Goal: Transaction & Acquisition: Purchase product/service

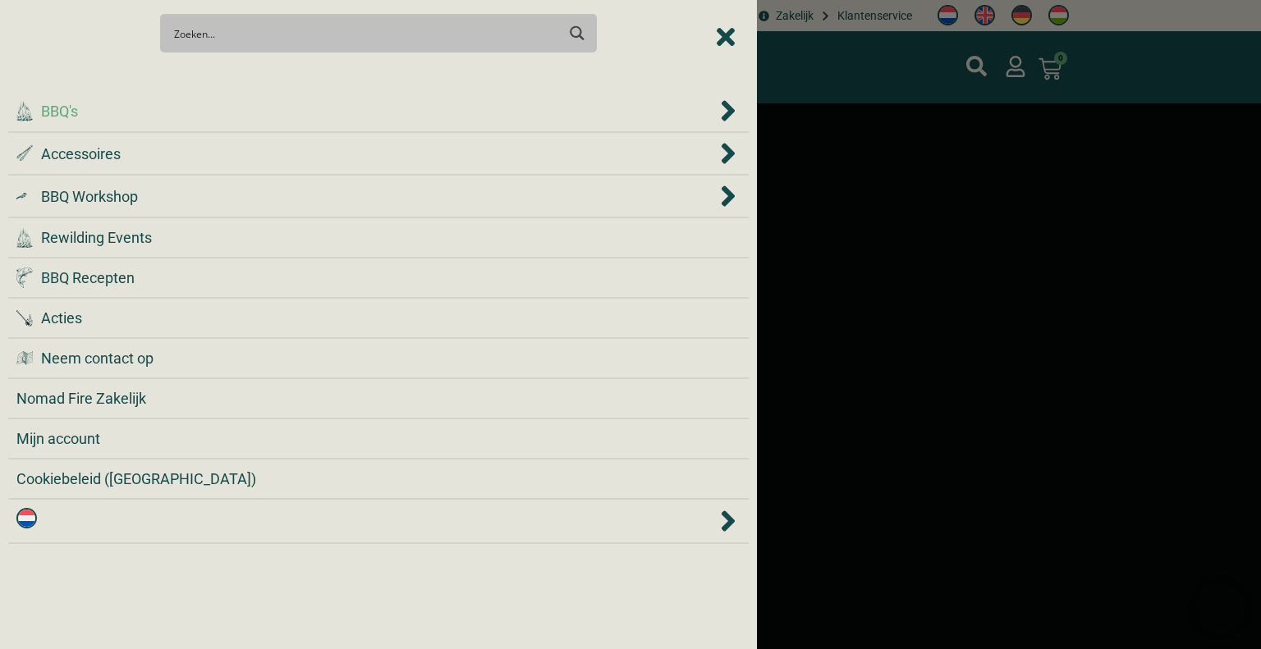
click at [88, 105] on div ".cls-1 { fill: #042e2c; } BBQ's" at bounding box center [366, 111] width 700 height 22
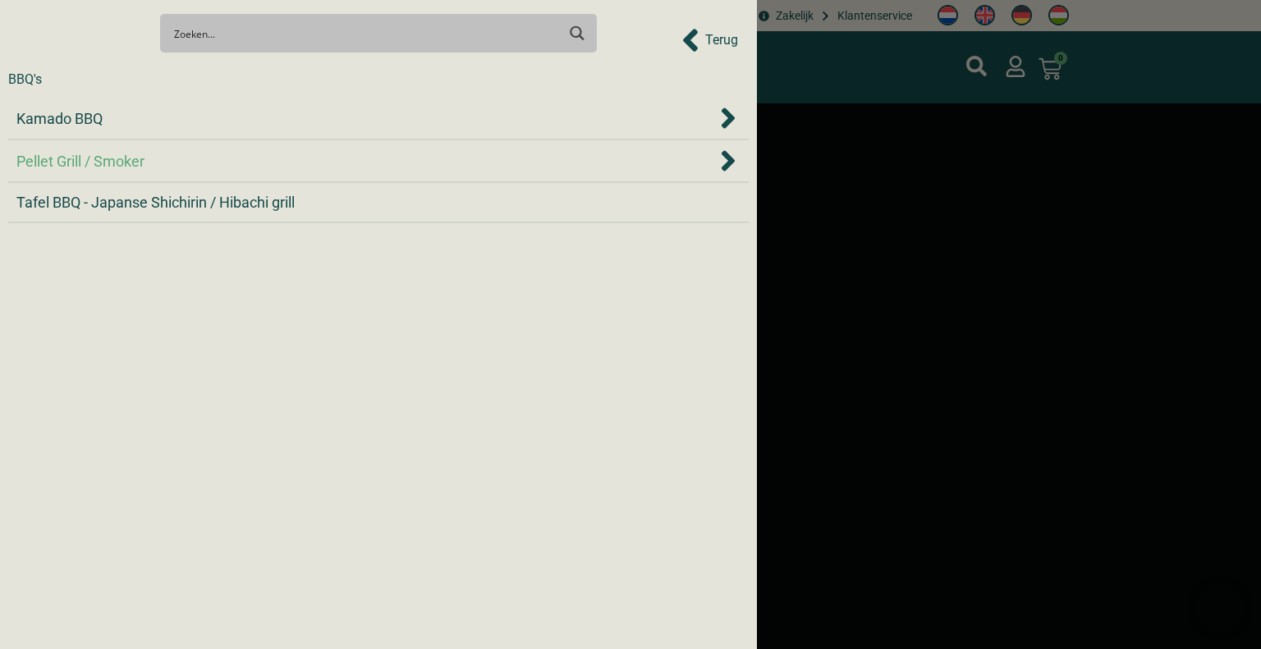
click at [102, 159] on span "Pellet Grill / Smoker" at bounding box center [80, 161] width 128 height 22
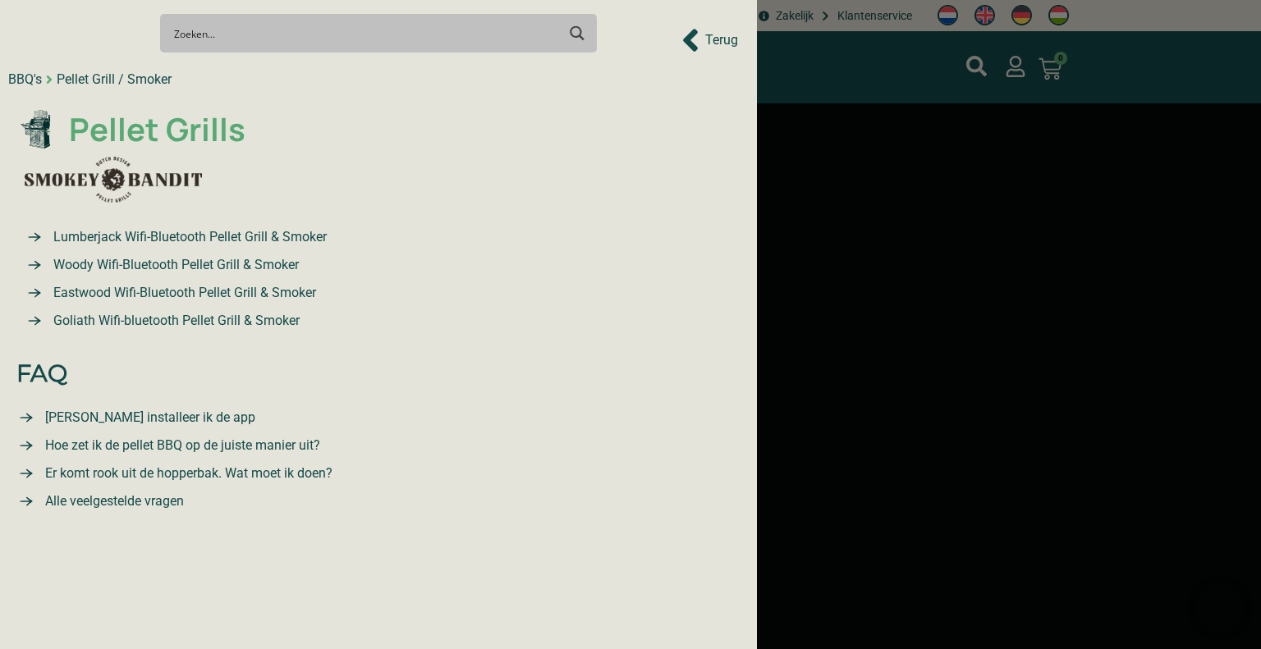
click at [149, 126] on span "Pellet Grills" at bounding box center [155, 130] width 181 height 48
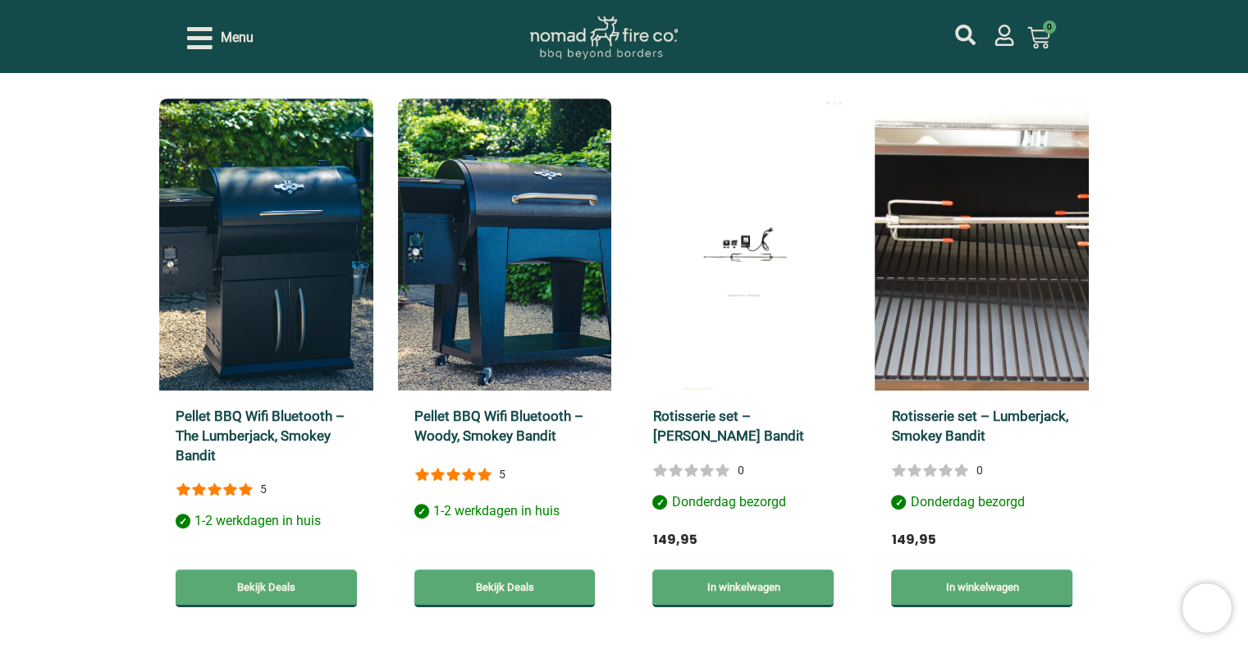
scroll to position [794, 0]
click at [270, 593] on link "Bekijk Deals" at bounding box center [266, 589] width 181 height 38
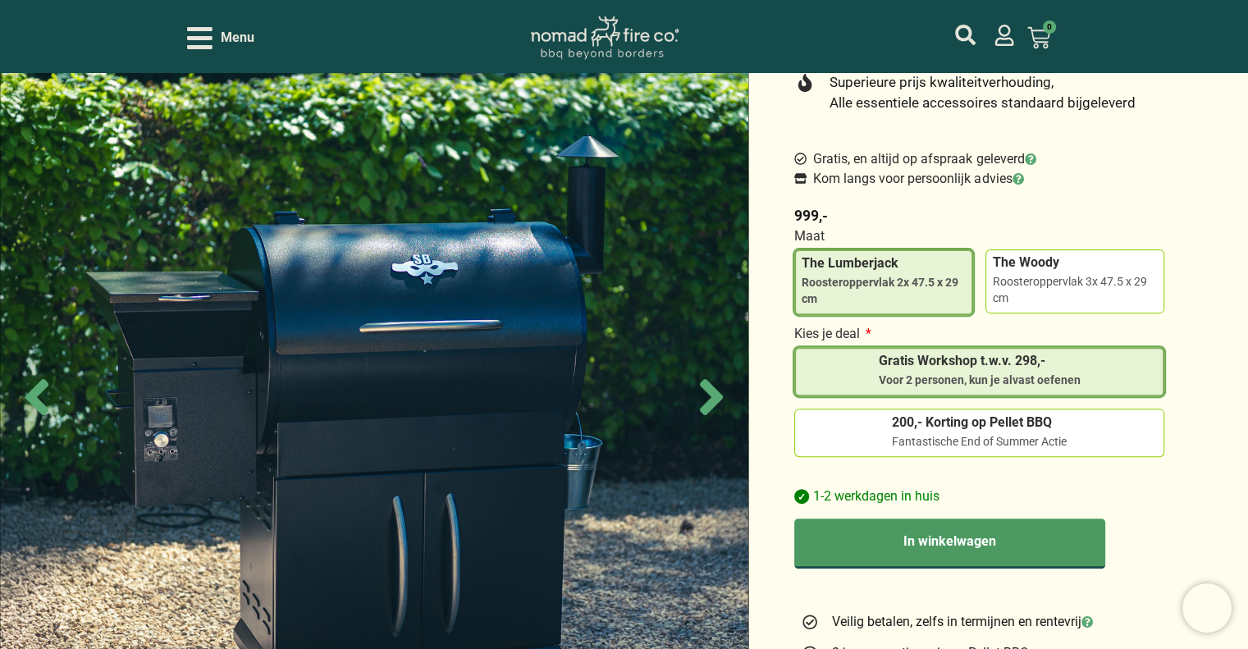
scroll to position [472, 0]
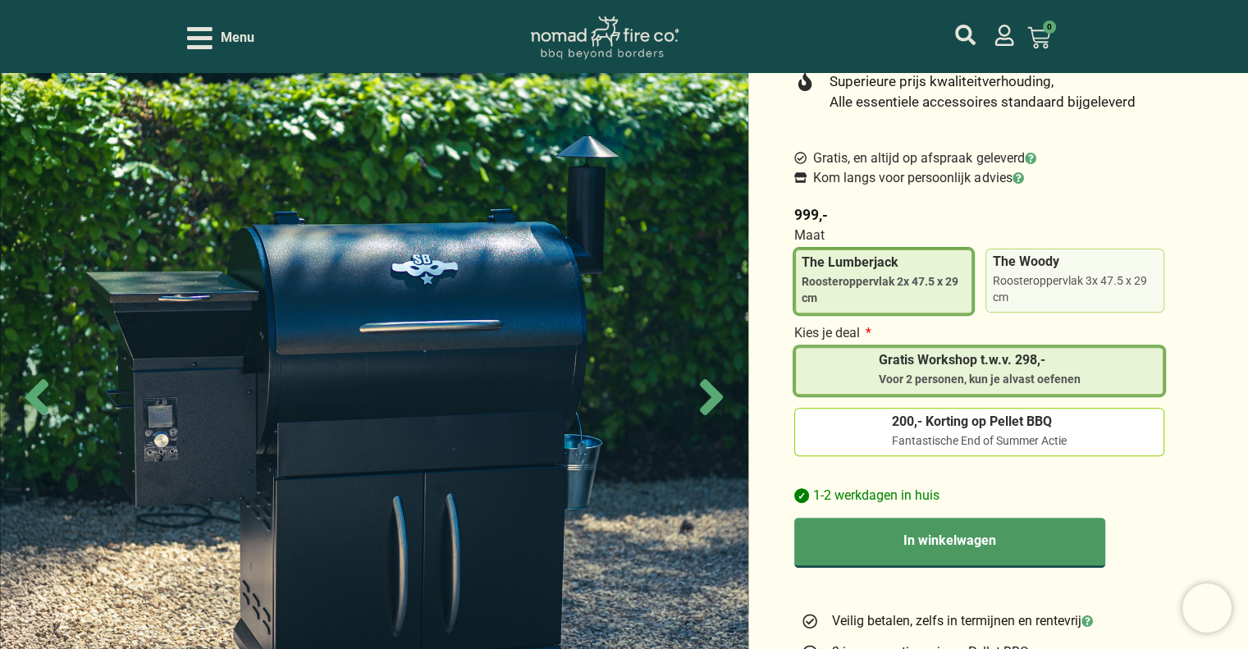
click at [1060, 278] on div "Roosteroppervlak 3x 47.5 x 29 cm" at bounding box center [1074, 289] width 165 height 32
click at [0, 0] on input "The Woody Roosteroppervlak 3x 47.5 x 29 cm" at bounding box center [0, 0] width 0 height 0
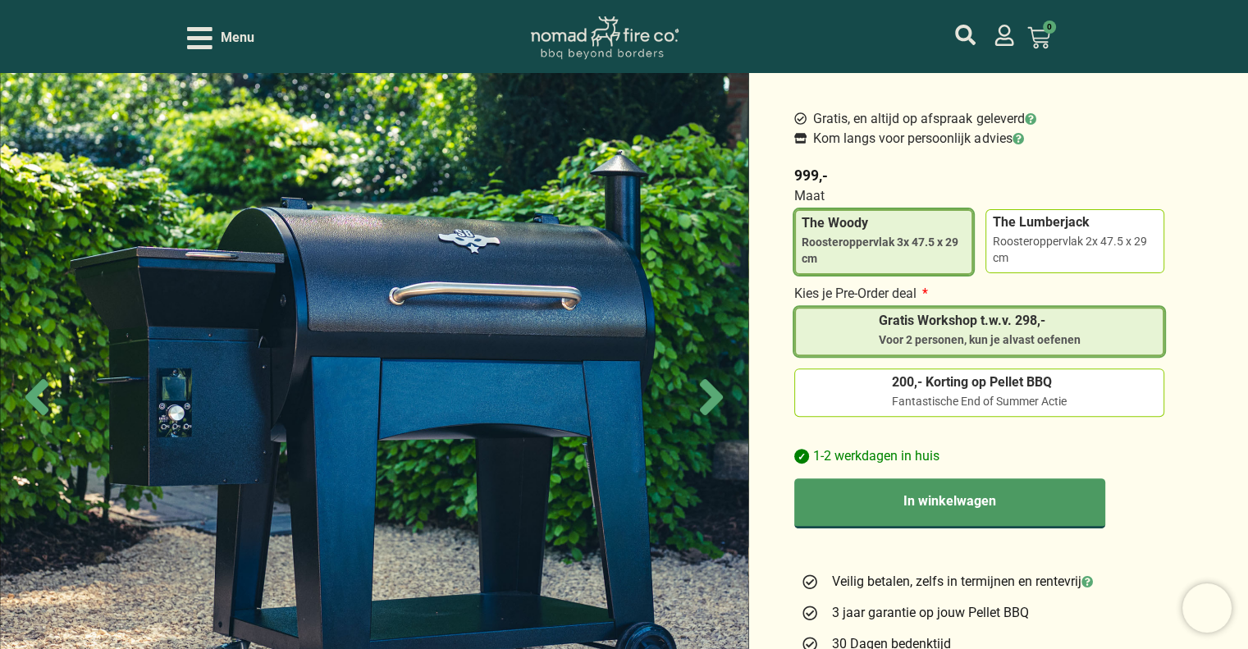
scroll to position [501, 0]
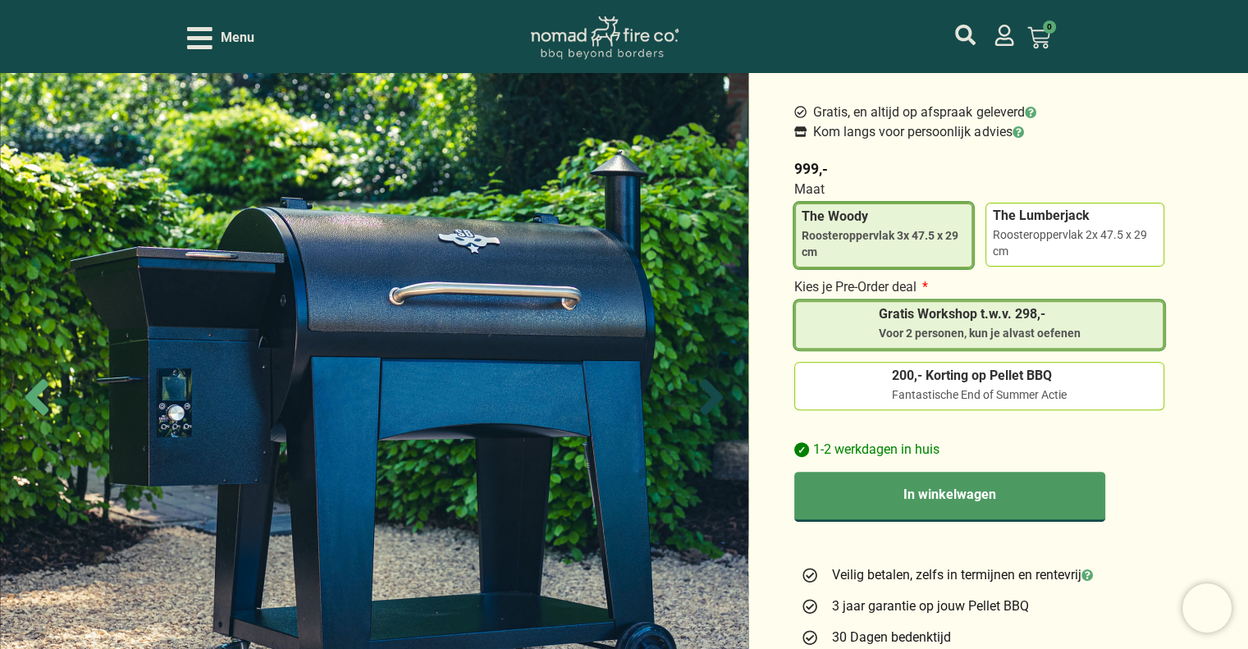
click at [710, 403] on icon "Next slide" at bounding box center [711, 397] width 23 height 36
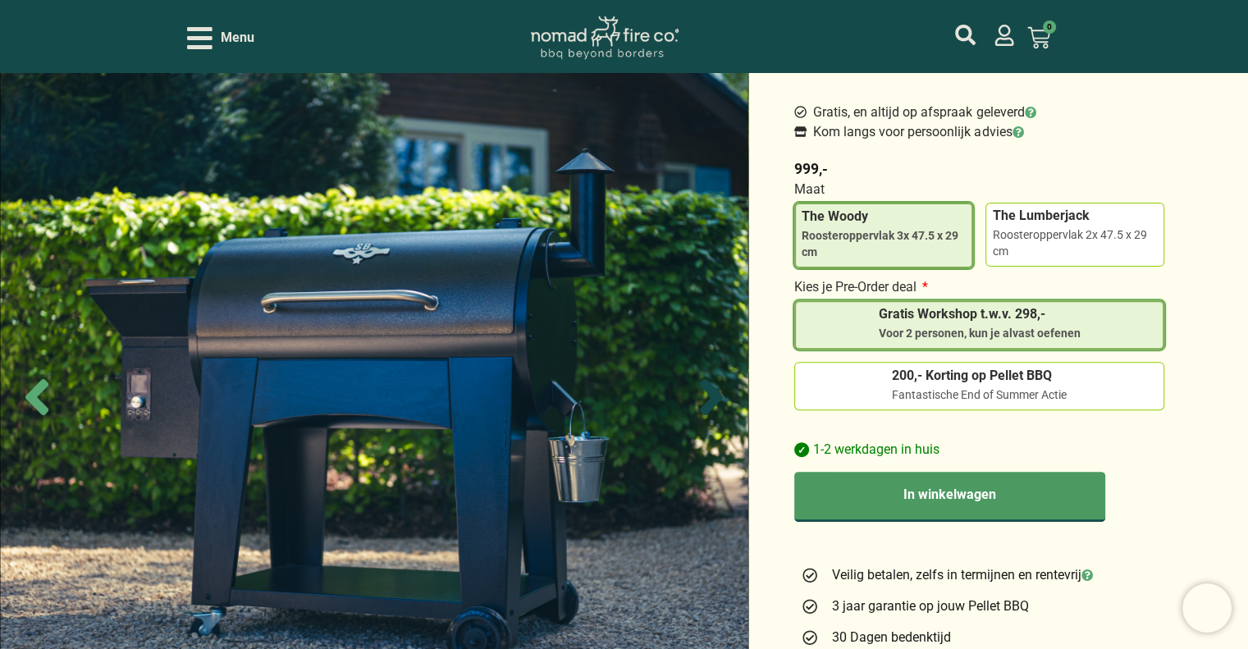
click at [713, 385] on icon "Next slide" at bounding box center [711, 397] width 57 height 57
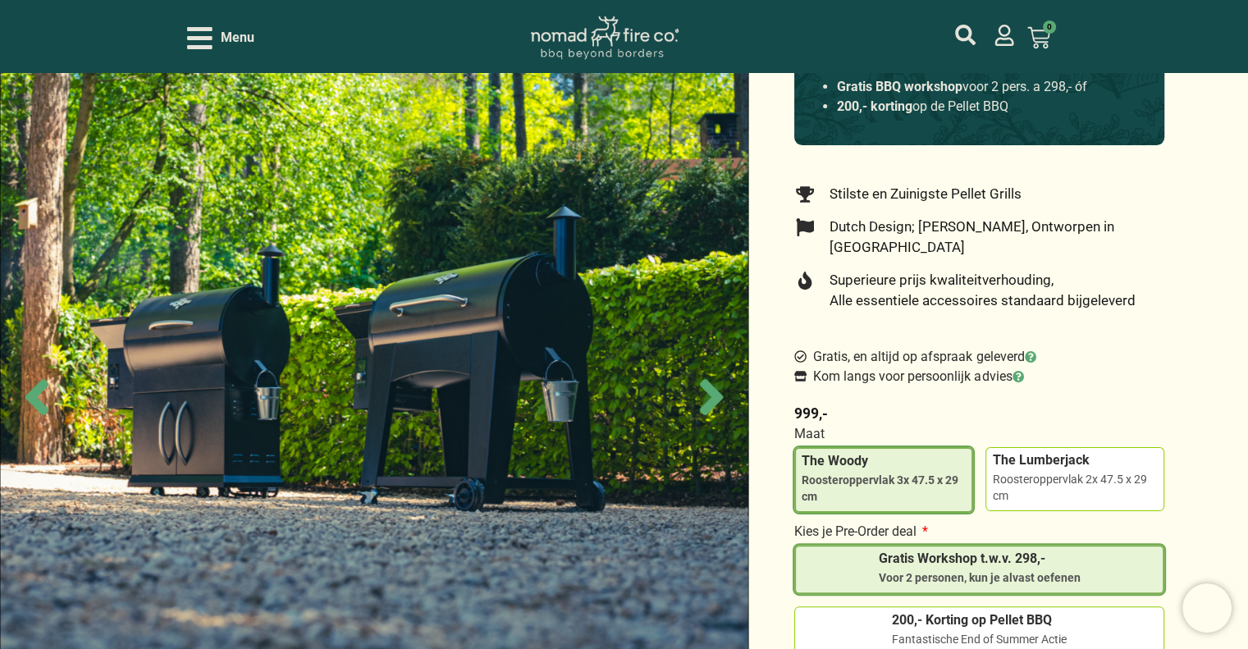
scroll to position [0, 0]
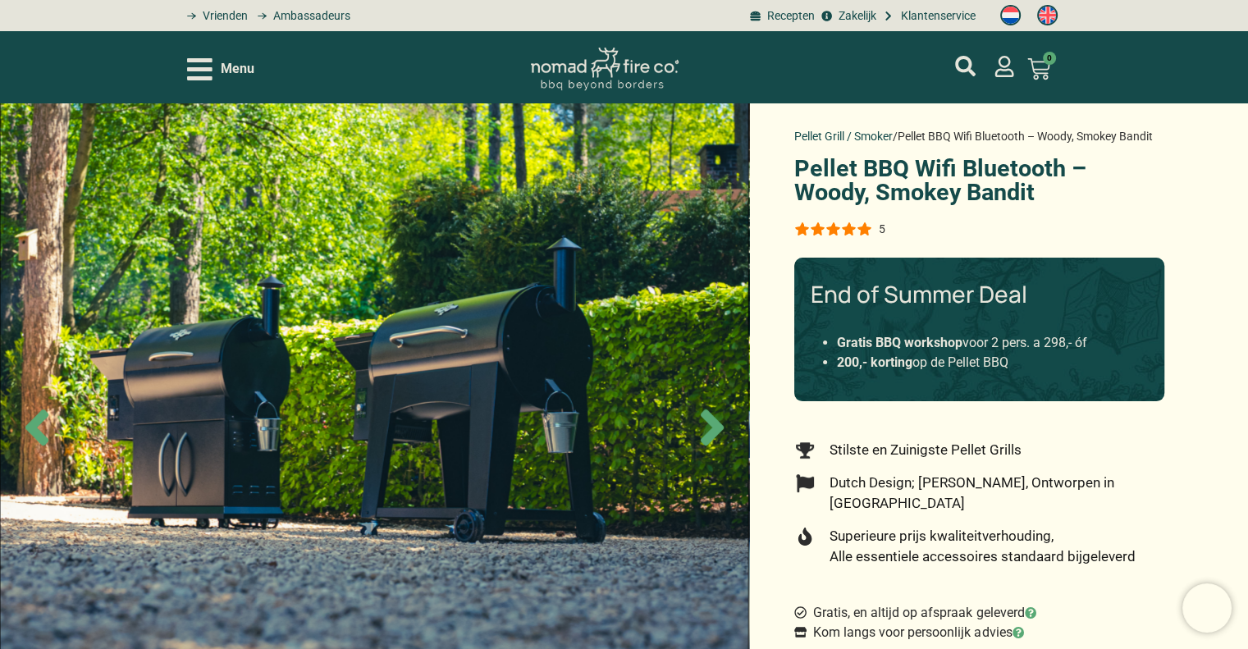
click at [876, 133] on link "Pellet Grill / Smoker" at bounding box center [843, 136] width 98 height 13
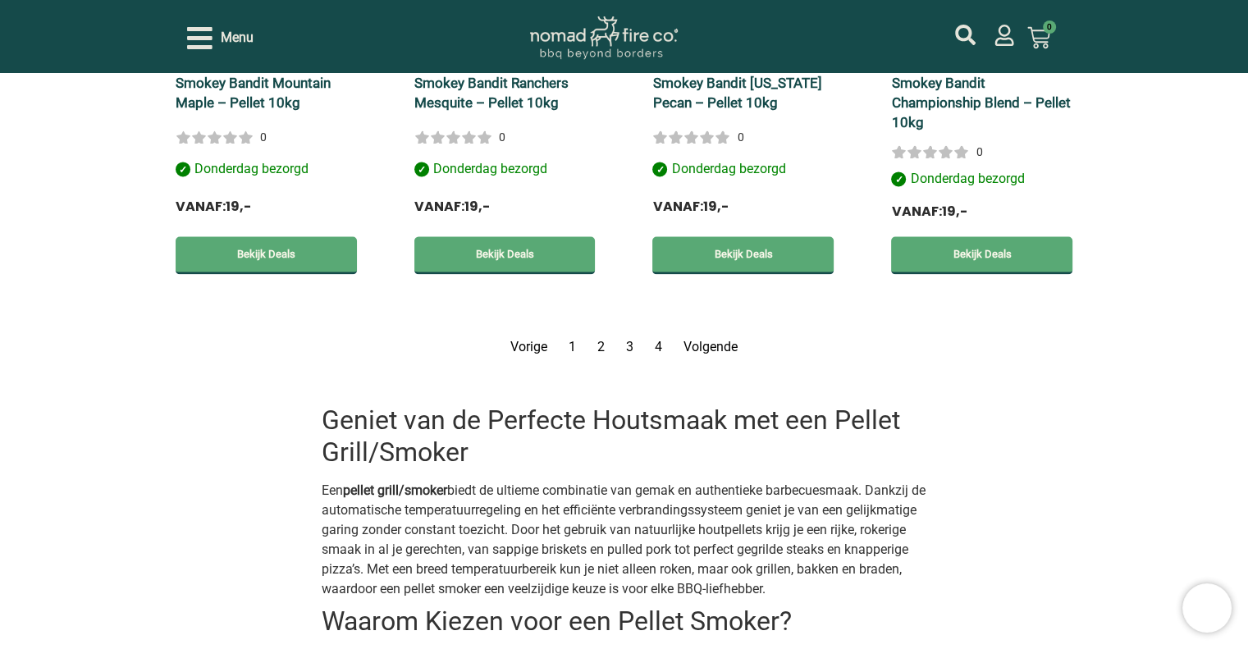
scroll to position [2828, 0]
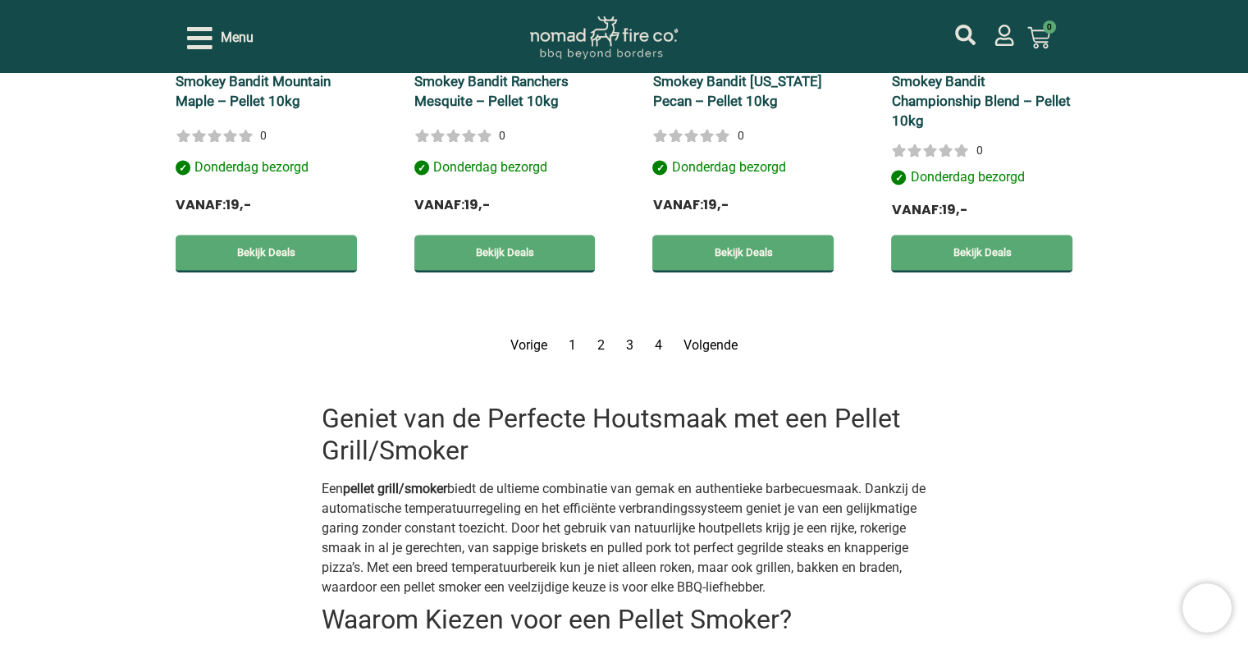
click at [707, 344] on link "Volgende" at bounding box center [711, 345] width 54 height 16
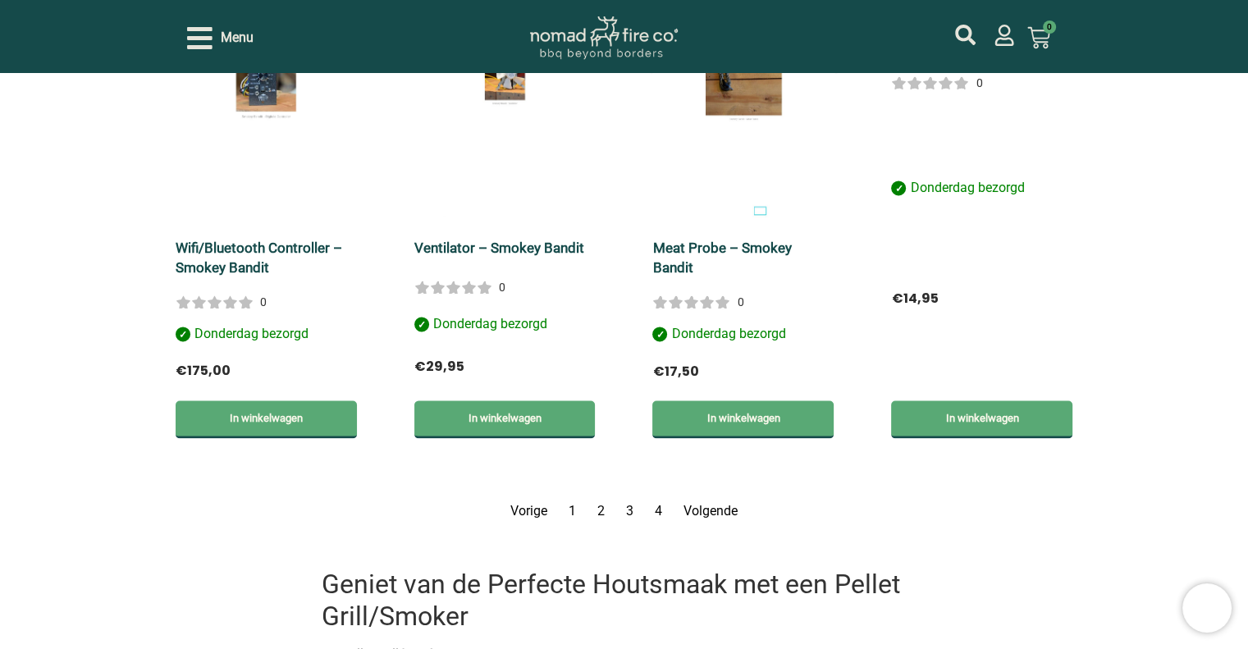
scroll to position [2693, 0]
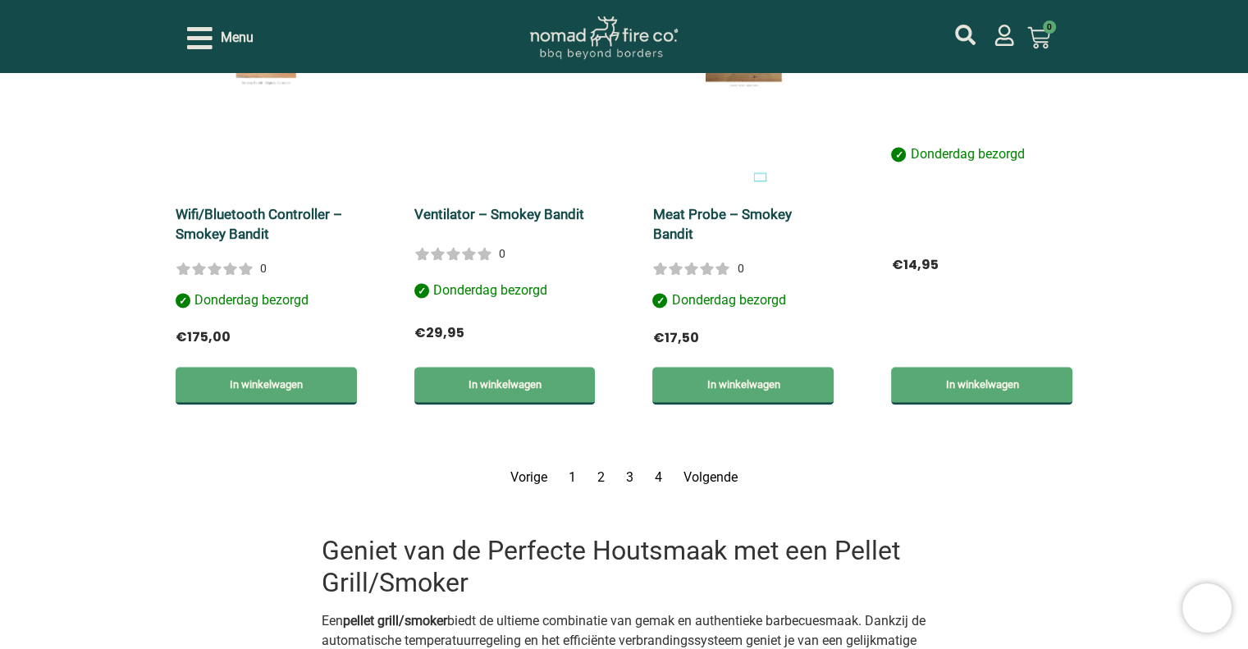
click at [712, 469] on link "Volgende" at bounding box center [711, 477] width 54 height 16
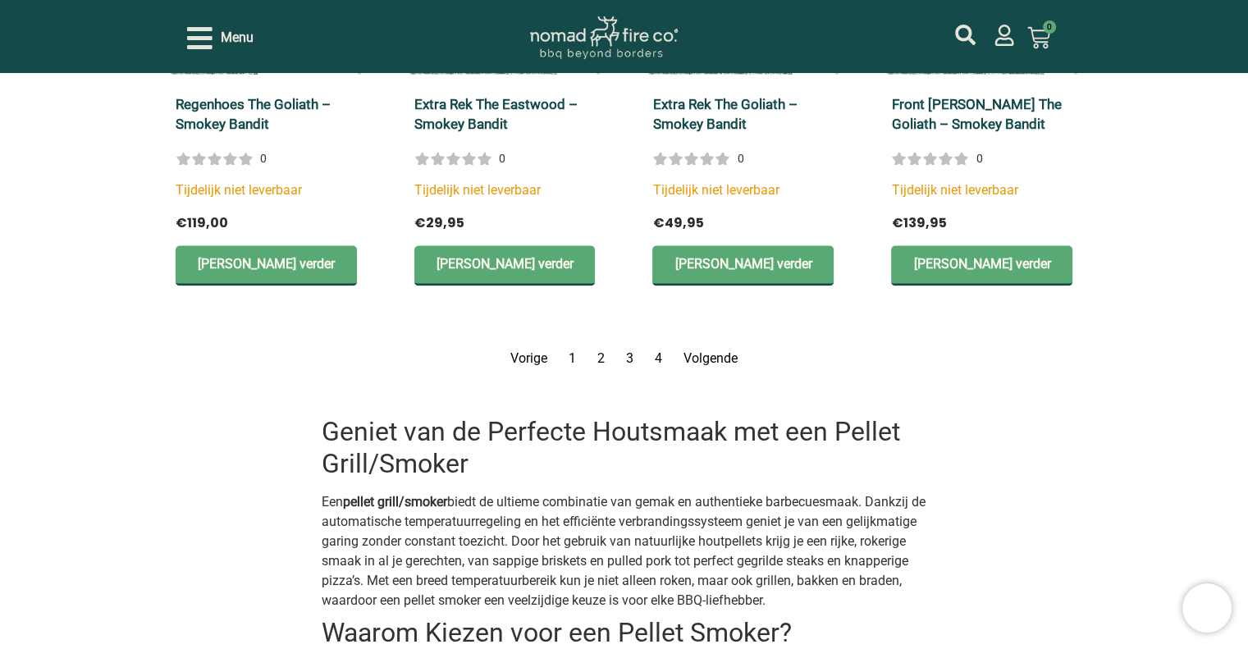
scroll to position [2785, 0]
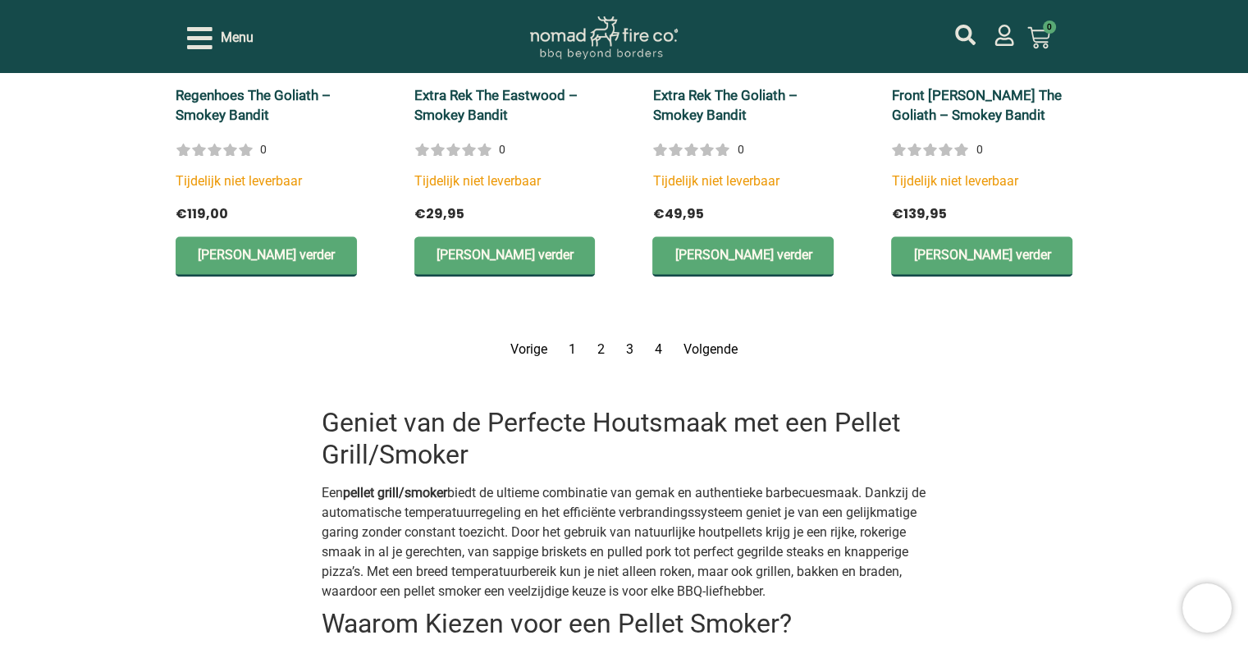
click at [702, 350] on link "Volgende" at bounding box center [711, 349] width 54 height 16
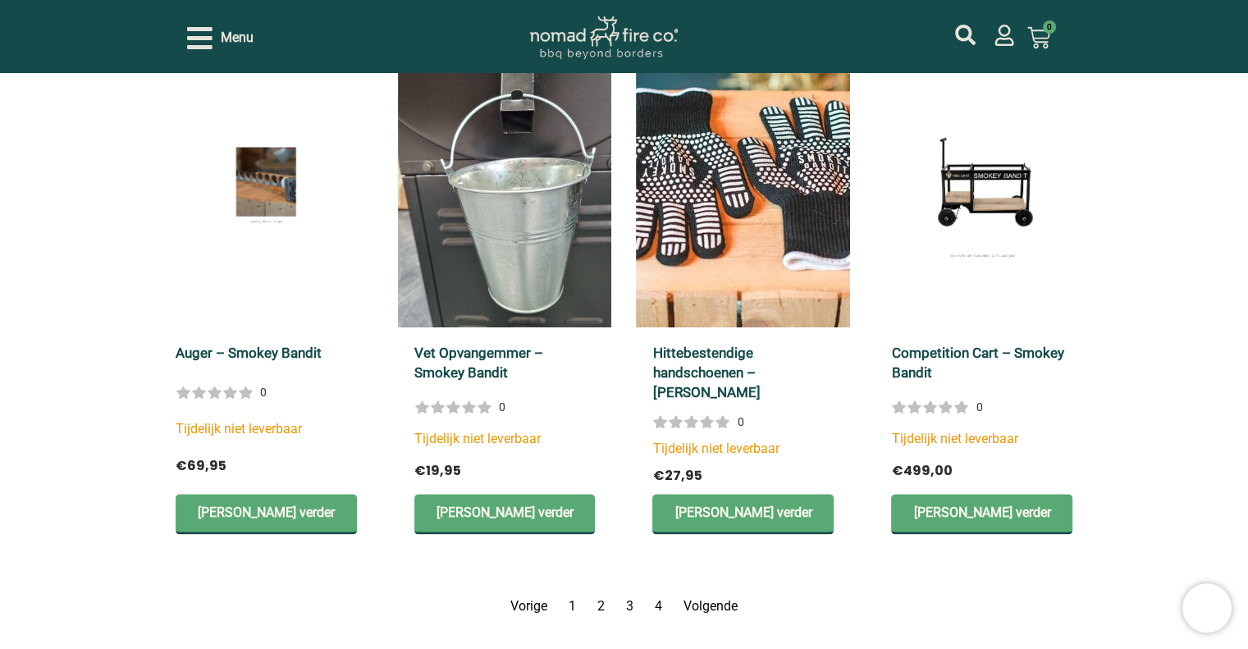
scroll to position [1971, 0]
click at [569, 603] on link "Pagina 1" at bounding box center [572, 606] width 7 height 16
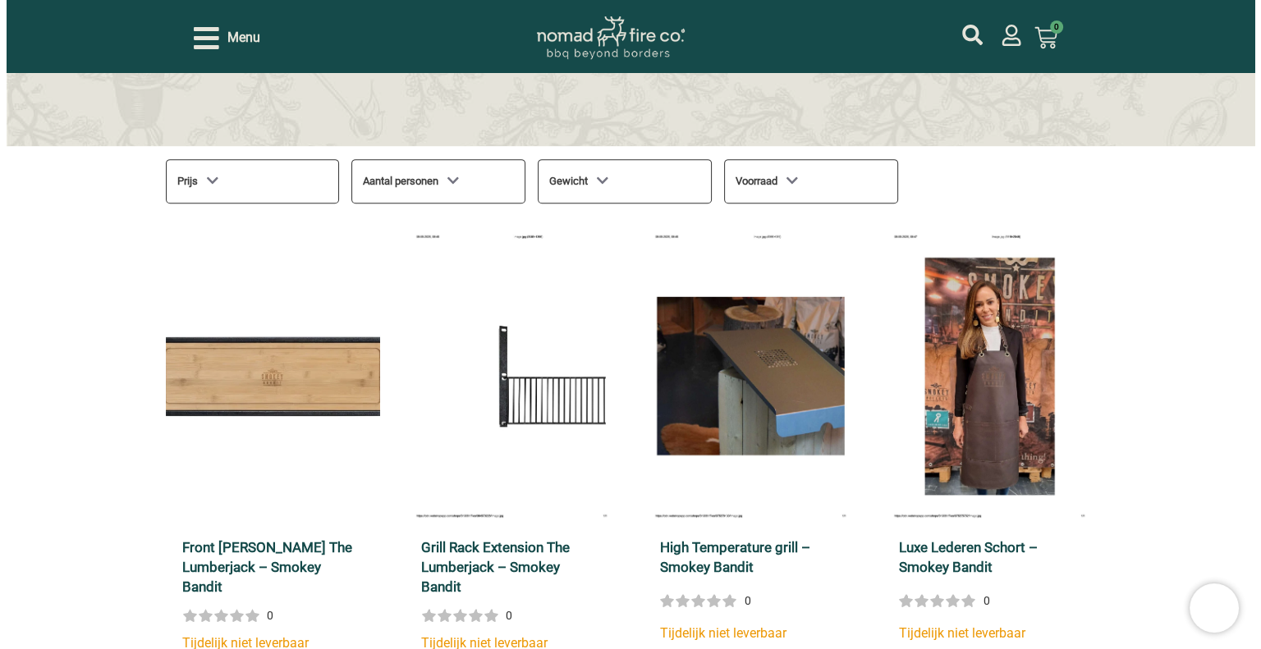
scroll to position [662, 0]
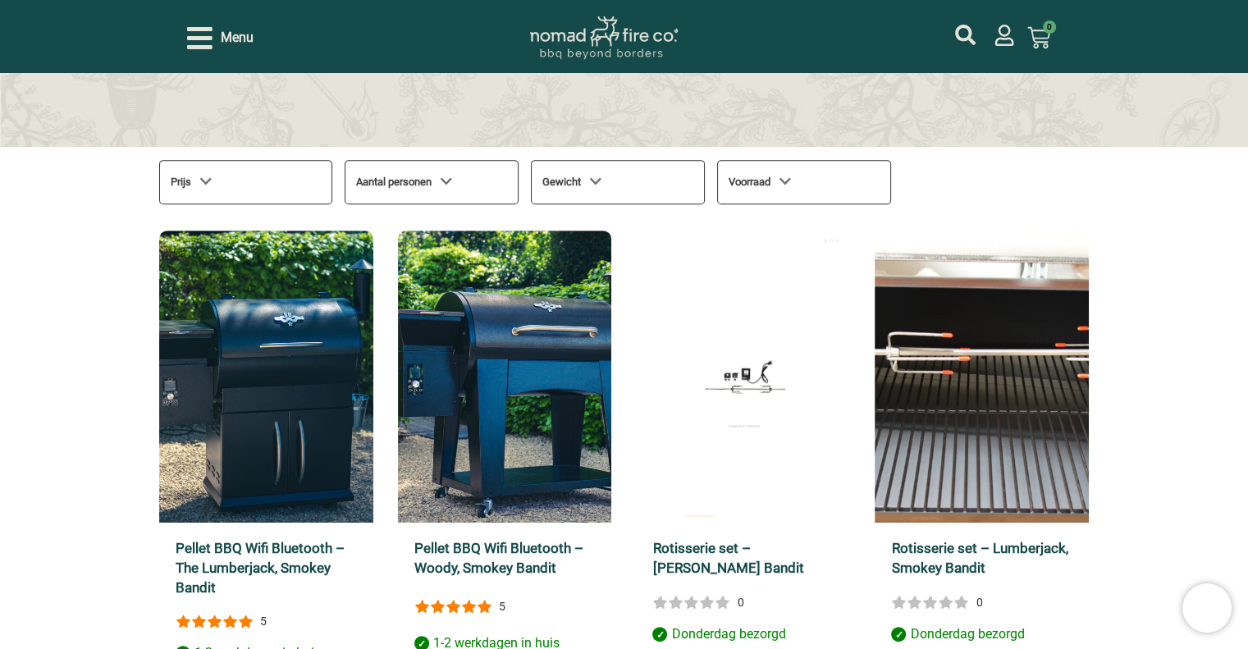
click at [201, 43] on icon "Open/Close Menu" at bounding box center [199, 38] width 25 height 29
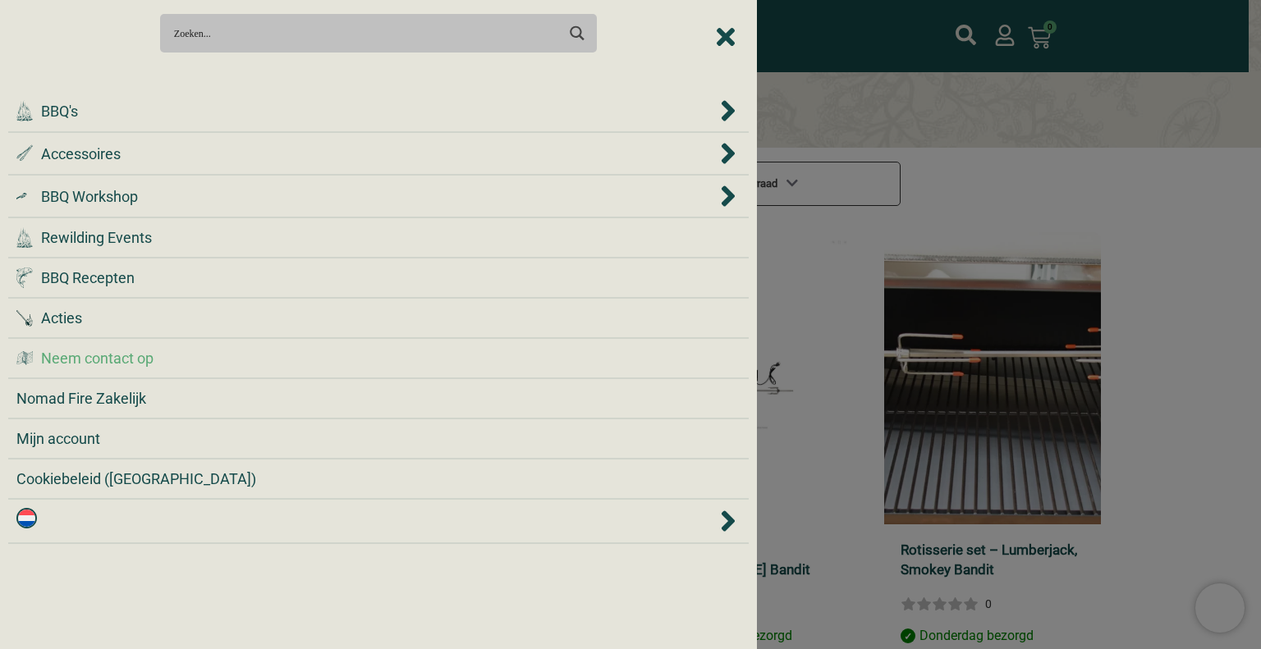
click at [97, 347] on span "Neem contact op" at bounding box center [97, 358] width 112 height 22
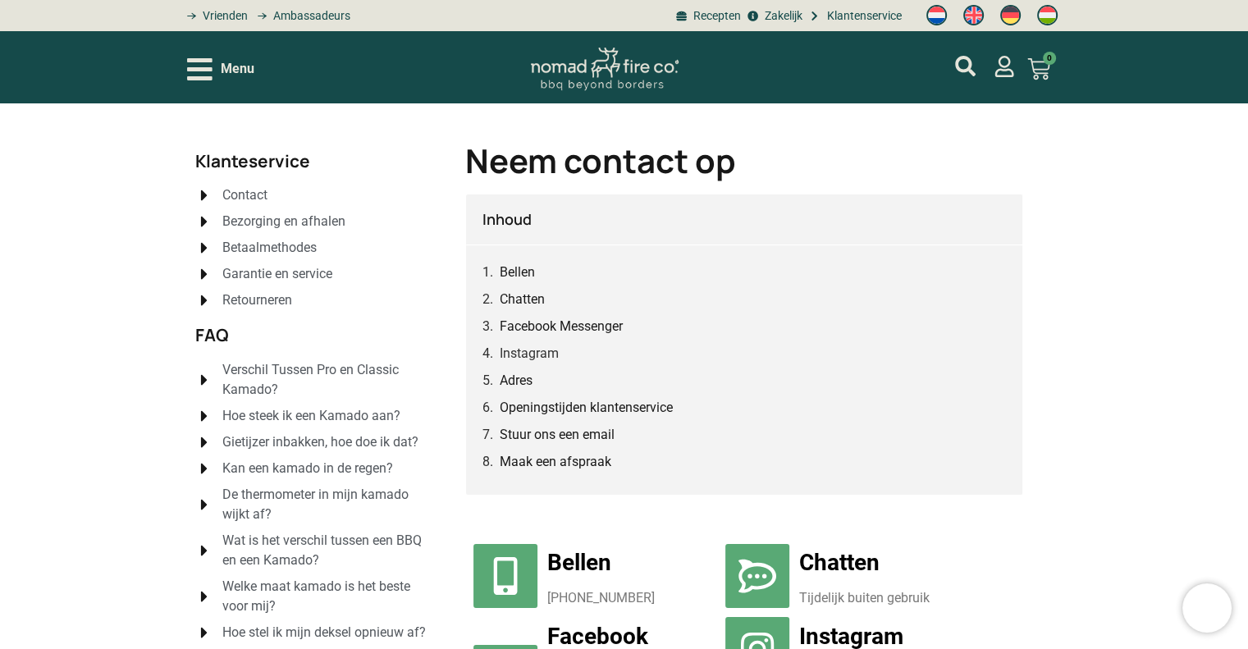
click at [202, 59] on icon "Open/Close Menu" at bounding box center [199, 69] width 25 height 22
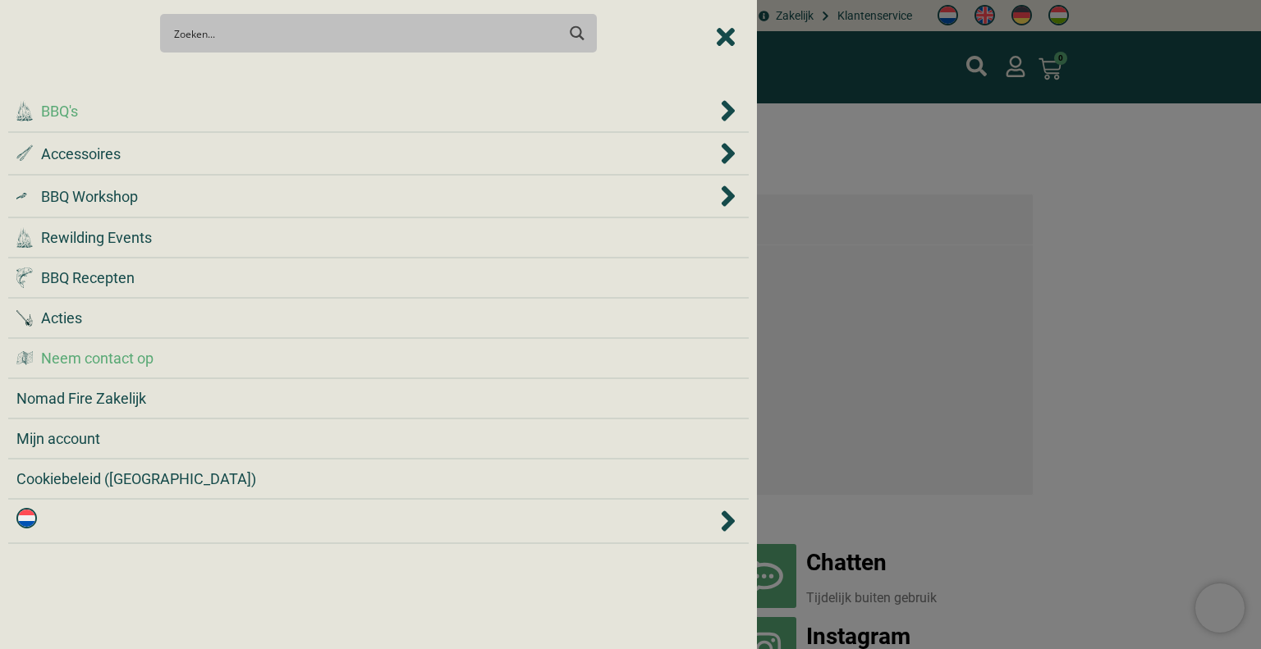
click at [69, 107] on span "BBQ's" at bounding box center [59, 111] width 37 height 22
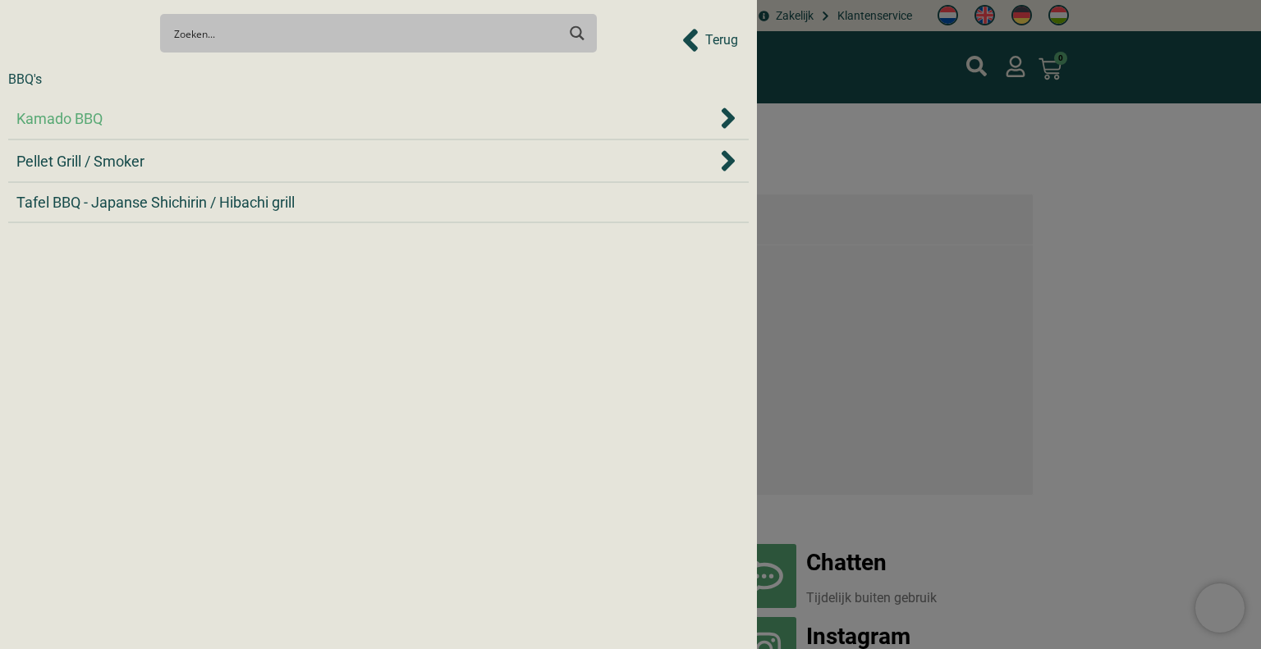
click at [102, 116] on span "Kamado BBQ" at bounding box center [59, 119] width 86 height 22
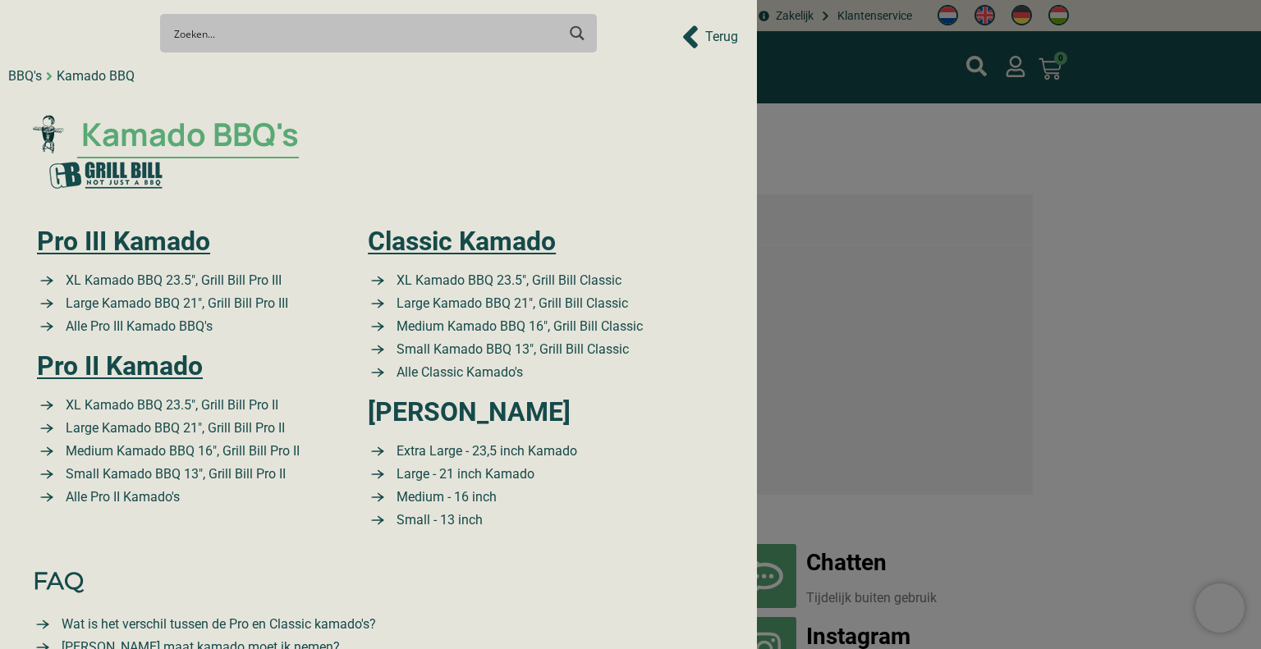
click at [181, 135] on span "Kamado BBQ's" at bounding box center [188, 135] width 222 height 48
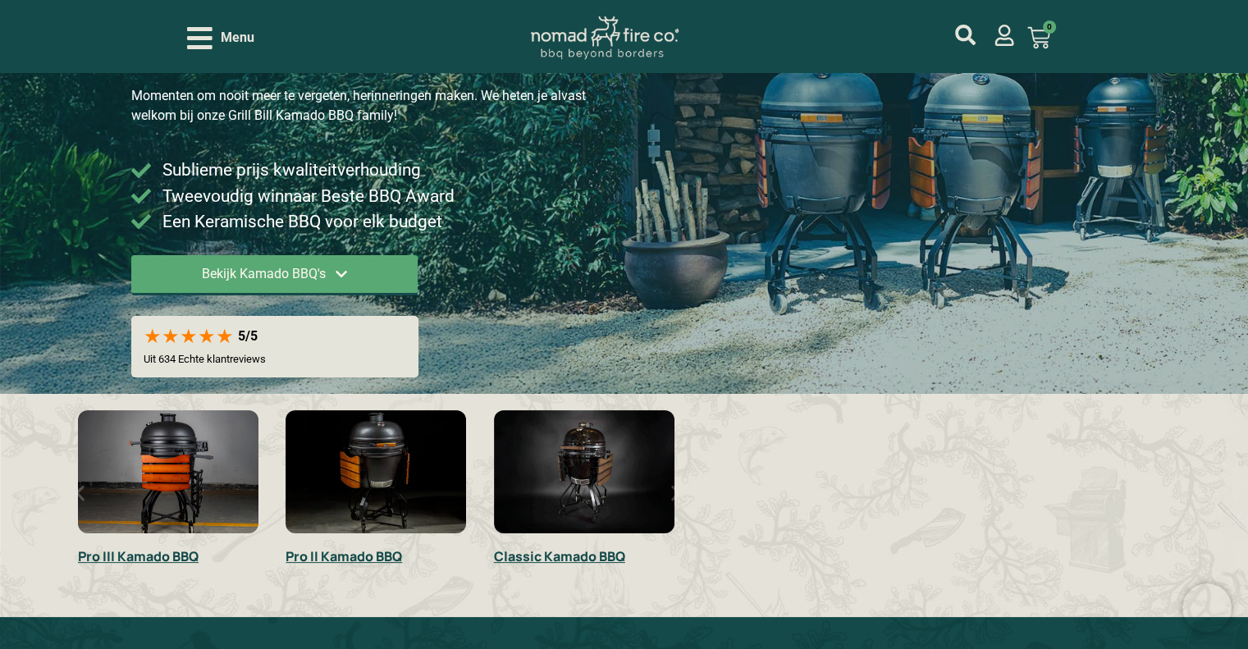
scroll to position [231, 0]
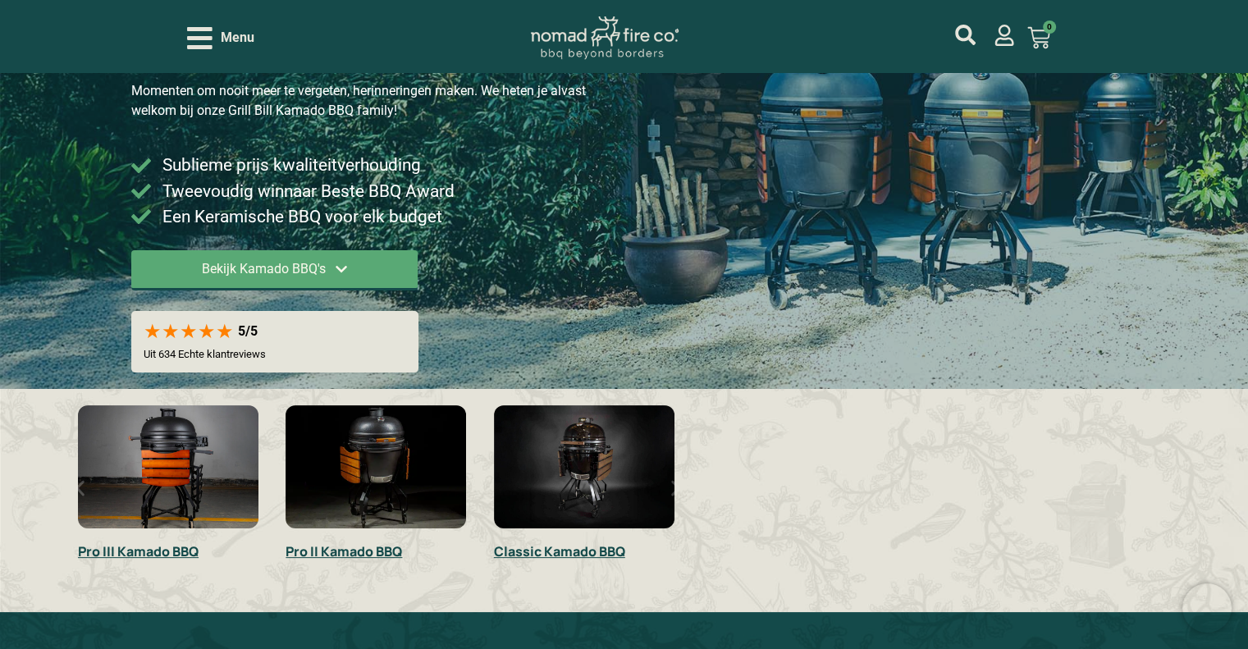
click at [151, 458] on img "1 / 3" at bounding box center [168, 466] width 181 height 123
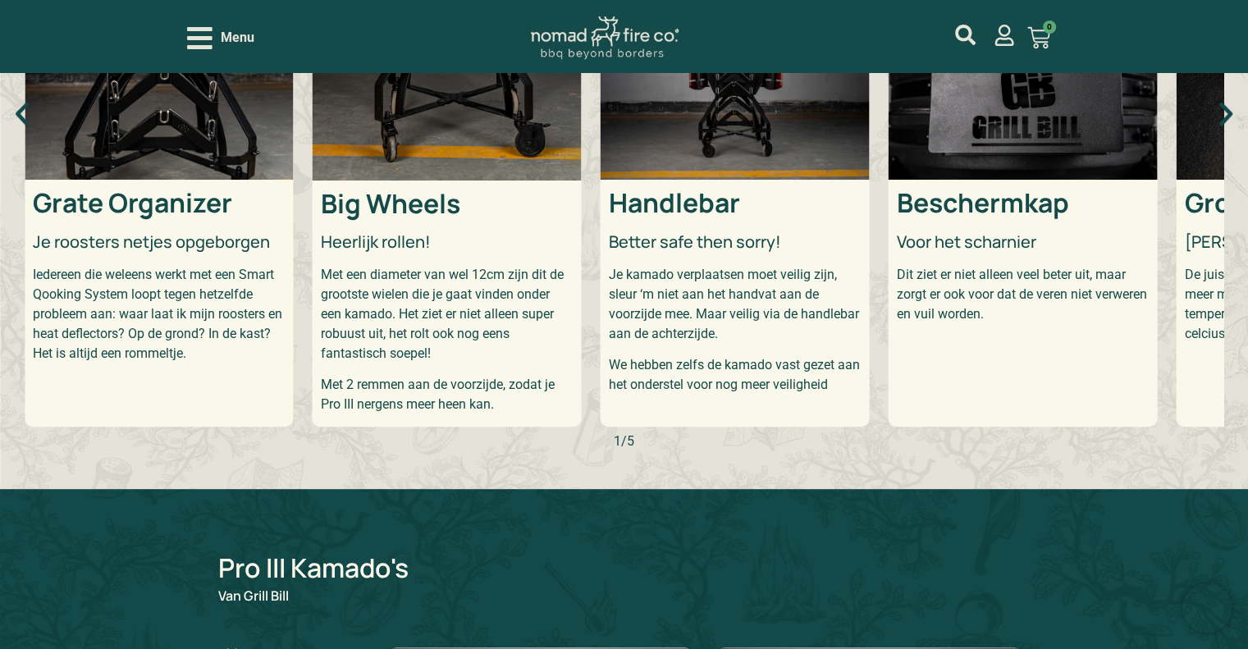
scroll to position [785, 0]
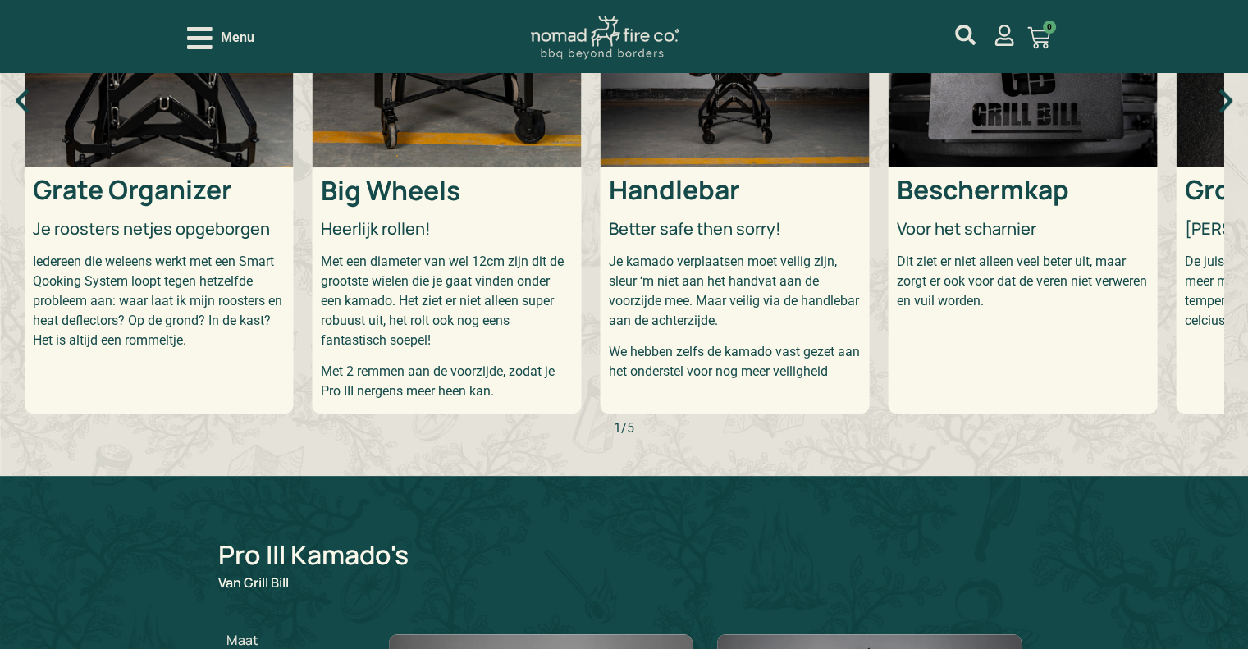
drag, startPoint x: 30, startPoint y: 444, endPoint x: 359, endPoint y: 489, distance: 333.0
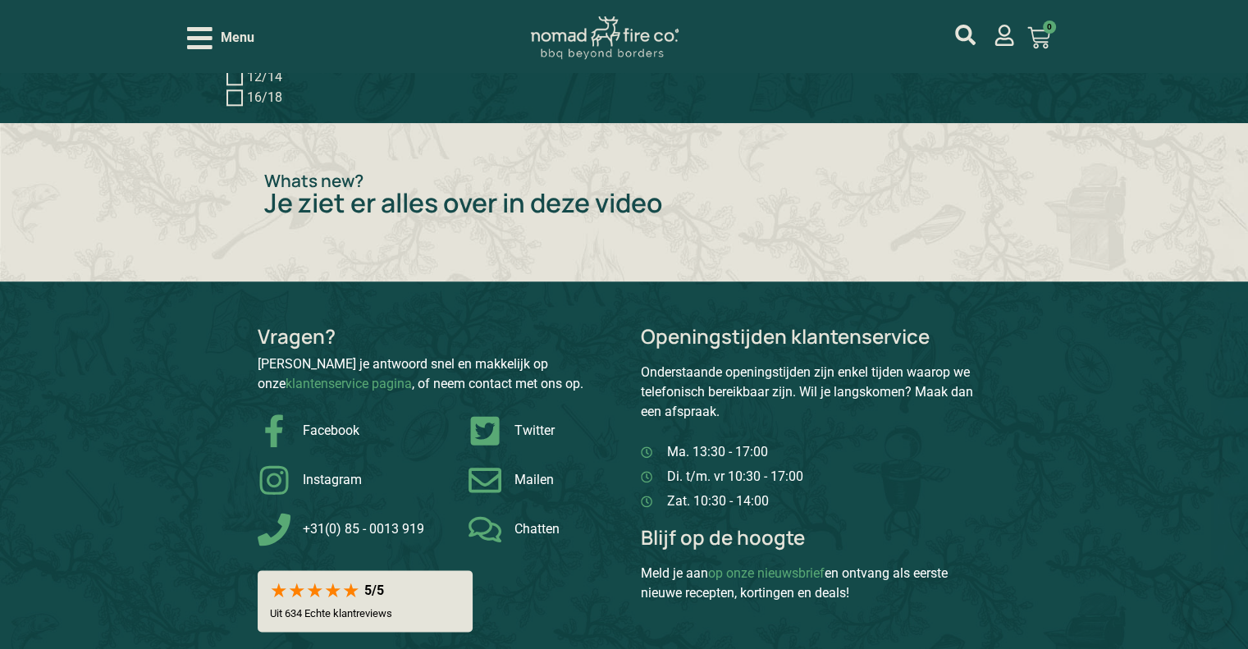
scroll to position [1869, 0]
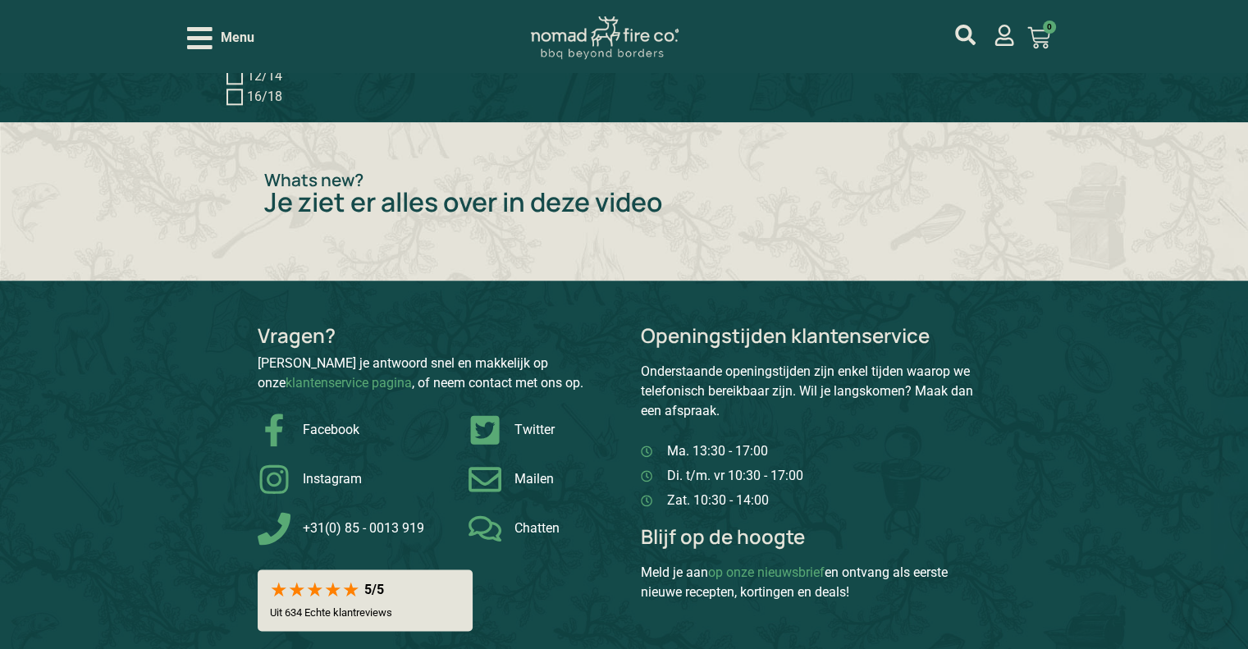
click at [625, 210] on h2 "Je ziet er alles over in deze video" at bounding box center [624, 202] width 720 height 26
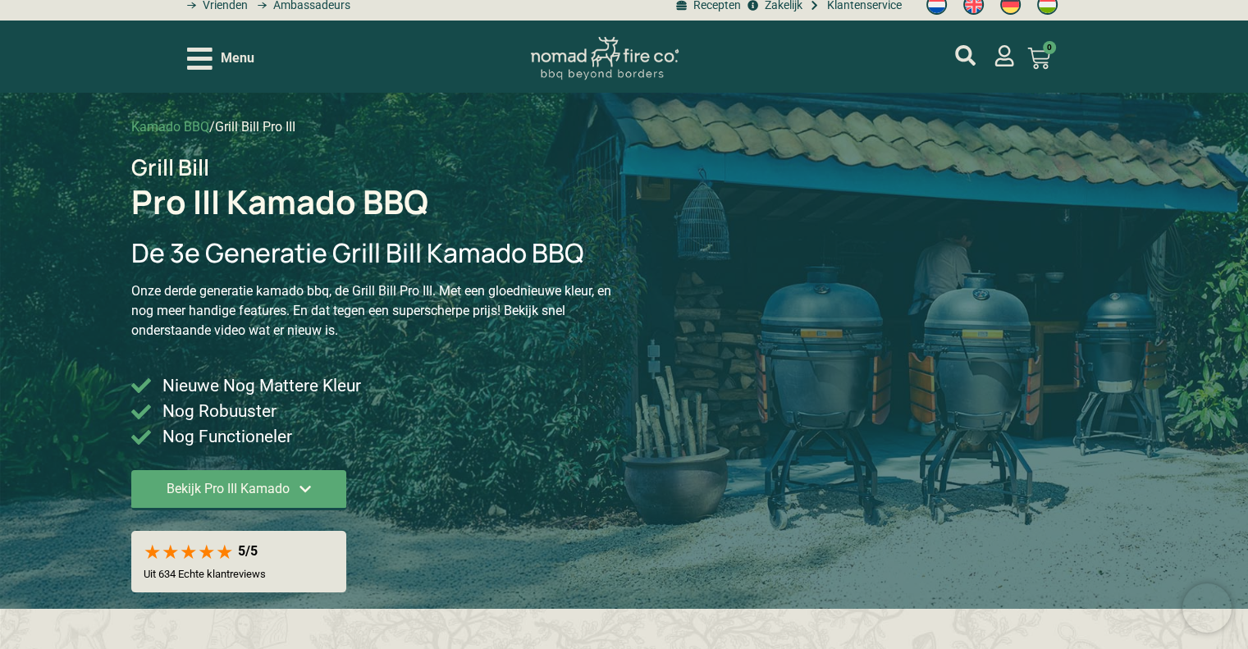
scroll to position [0, 0]
